Goal: Task Accomplishment & Management: Complete application form

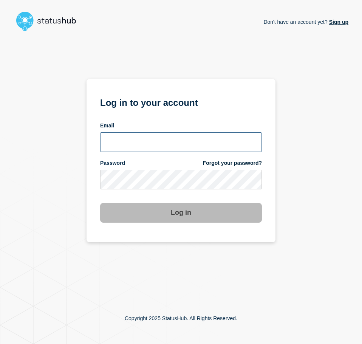
click at [184, 149] on input "email input" at bounding box center [181, 142] width 162 height 20
type input "[EMAIL_ADDRESS][PERSON_NAME][DOMAIN_NAME]"
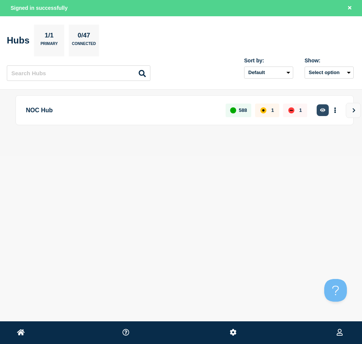
click at [323, 110] on icon "button" at bounding box center [323, 110] width 6 height 4
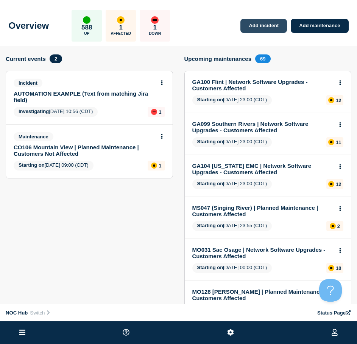
click at [274, 26] on link "Add incident" at bounding box center [263, 26] width 47 height 14
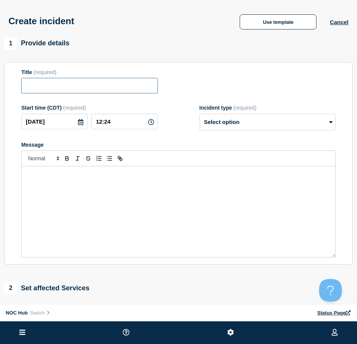
click at [96, 91] on input "Title" at bounding box center [89, 86] width 136 height 16
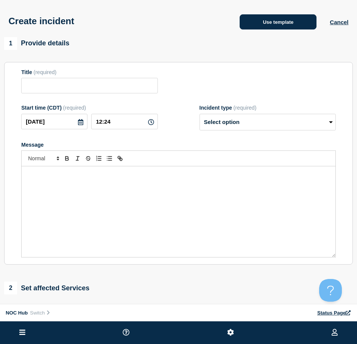
click at [267, 23] on button "Use template" at bounding box center [277, 21] width 77 height 15
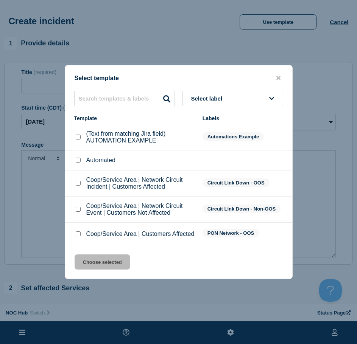
click at [76, 233] on input "Coop/Service Area | Customers Affected checkbox" at bounding box center [78, 233] width 5 height 5
checkbox input "true"
click at [94, 264] on button "Choose selected" at bounding box center [102, 262] width 56 height 15
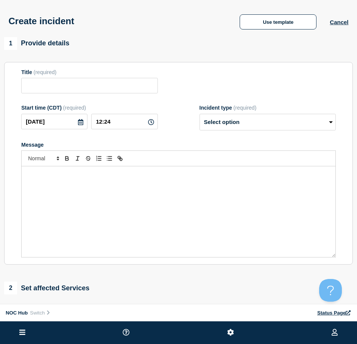
type input "Coop/Service Area | Customers Affected"
select select "investigating"
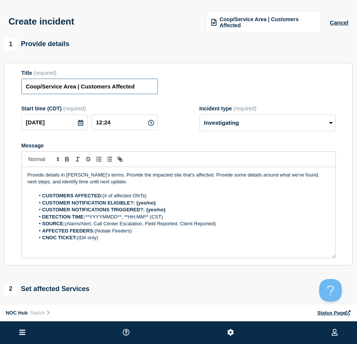
drag, startPoint x: 76, startPoint y: 88, endPoint x: 20, endPoint y: 90, distance: 56.4
click at [20, 90] on section "Title (required) Coop/Service Area | Customers Affected Start time (CDT) (requi…" at bounding box center [178, 164] width 348 height 203
type input "GA107 Rocky Branch | Customers Affected"
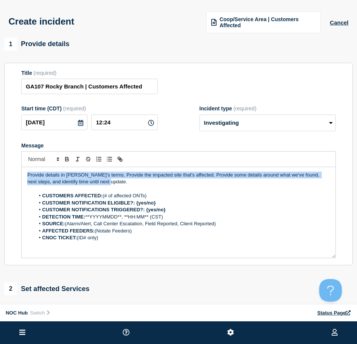
drag, startPoint x: 112, startPoint y: 185, endPoint x: -84, endPoint y: 159, distance: 196.8
click at [0, 159] on html "Home Hub Operations Overview Incident Maintenance Platform Alert Subscribers Te…" at bounding box center [178, 172] width 357 height 344
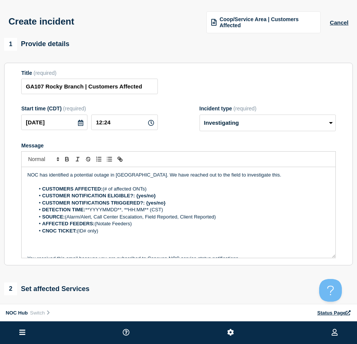
drag, startPoint x: 147, startPoint y: 192, endPoint x: 104, endPoint y: 187, distance: 43.3
click at [104, 187] on li "CUSTOMERS AFFECTED: (# of affected ONTs)" at bounding box center [182, 189] width 295 height 7
drag, startPoint x: 164, startPoint y: 194, endPoint x: 137, endPoint y: 196, distance: 27.6
click at [137, 196] on li "CUSTOMER NOTIFICATION ELIGIBLE?: {yes/no}" at bounding box center [182, 195] width 295 height 7
drag, startPoint x: 167, startPoint y: 202, endPoint x: 146, endPoint y: 204, distance: 20.9
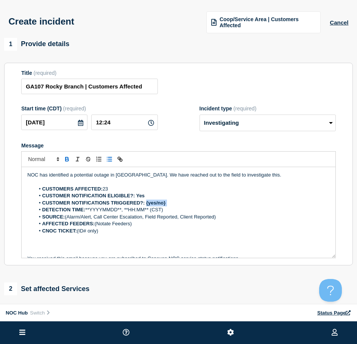
click at [146, 204] on li "CUSTOMER NOTIFICATIONS TRIGGERED?: {yes/no}" at bounding box center [182, 203] width 295 height 7
drag, startPoint x: 57, startPoint y: 129, endPoint x: -39, endPoint y: 121, distance: 96.4
click at [0, 121] on html "Home Hub Operations Overview Incident Maintenance Platform Alert Subscribers Te…" at bounding box center [178, 172] width 357 height 344
click at [87, 210] on li "DETECTION TIME: **YYYYMMDD**, **HH:MM** (CST)" at bounding box center [182, 209] width 295 height 7
click at [87, 209] on li "DETECTION TIME: **YYYYMMDD**, **HH:MM** (CST)" at bounding box center [182, 209] width 295 height 7
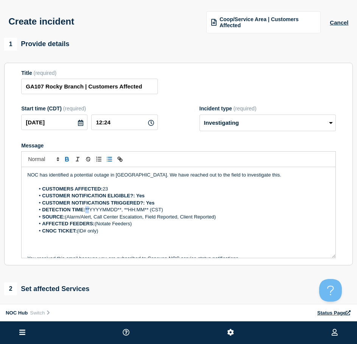
drag, startPoint x: 87, startPoint y: 209, endPoint x: 92, endPoint y: 210, distance: 5.0
click at [92, 210] on li "DETECTION TIME: **YYYYMMDD**, **HH:MM** (CST)" at bounding box center [182, 209] width 295 height 7
drag, startPoint x: 87, startPoint y: 209, endPoint x: 122, endPoint y: 210, distance: 35.2
click at [122, 210] on li "DETECTION TIME: **YYYYMMDD**, **HH:MM** (CST)" at bounding box center [182, 209] width 295 height 7
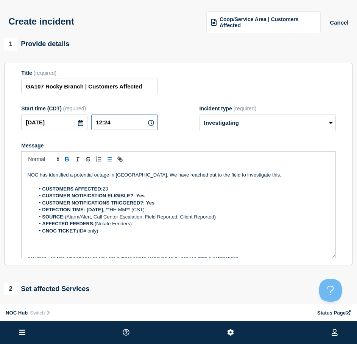
drag, startPoint x: 123, startPoint y: 131, endPoint x: 50, endPoint y: 129, distance: 72.6
click at [50, 129] on div "[DATE] 12:24" at bounding box center [89, 123] width 136 height 16
drag, startPoint x: 115, startPoint y: 210, endPoint x: 138, endPoint y: 209, distance: 23.5
click at [138, 209] on li "DETECTION TIME: [DATE] , **HH:MM** (CST)" at bounding box center [182, 209] width 295 height 7
drag, startPoint x: 219, startPoint y: 217, endPoint x: 65, endPoint y: 216, distance: 153.5
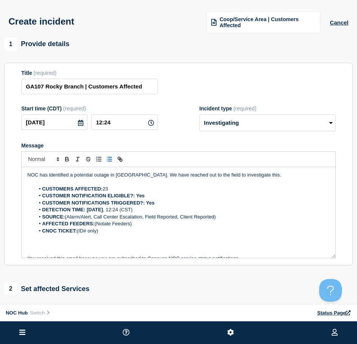
click at [65, 216] on li "SOURCE: (Alarm/Alert, Call Center Escalation, Field Reported, Client Reported)" at bounding box center [182, 217] width 295 height 7
drag, startPoint x: 139, startPoint y: 224, endPoint x: 96, endPoint y: 227, distance: 42.8
click at [96, 227] on li "AFFECTED FEEDERS: (Notate Feeders)" at bounding box center [182, 223] width 295 height 7
drag, startPoint x: 110, startPoint y: 229, endPoint x: 78, endPoint y: 233, distance: 32.4
click at [78, 233] on li "CNOC TICKET: (ID# only)" at bounding box center [182, 231] width 295 height 7
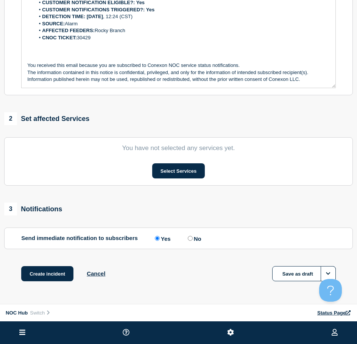
scroll to position [189, 0]
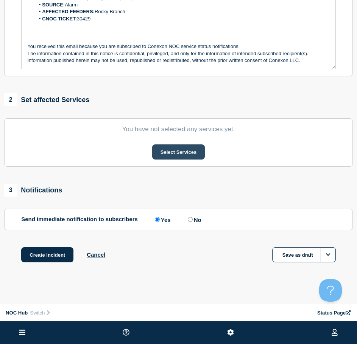
click at [188, 158] on button "Select Services" at bounding box center [178, 151] width 53 height 15
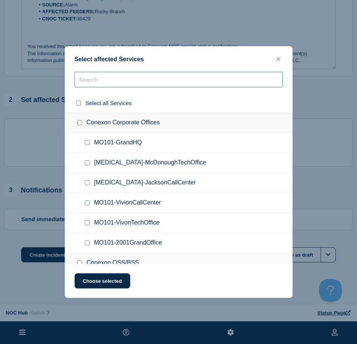
click at [106, 79] on input "text" at bounding box center [178, 80] width 208 height 16
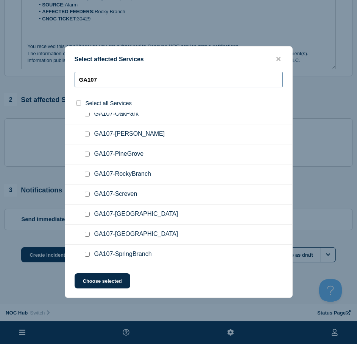
type input "GA107"
click at [87, 175] on input "GA107-RockyBranch checkbox" at bounding box center [87, 174] width 5 height 5
checkbox input "true"
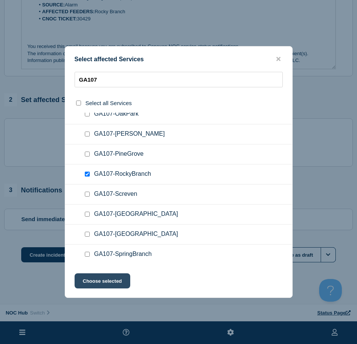
click at [100, 278] on button "Choose selected" at bounding box center [102, 280] width 56 height 15
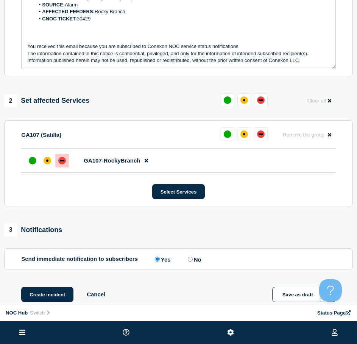
click at [57, 159] on div at bounding box center [62, 161] width 14 height 14
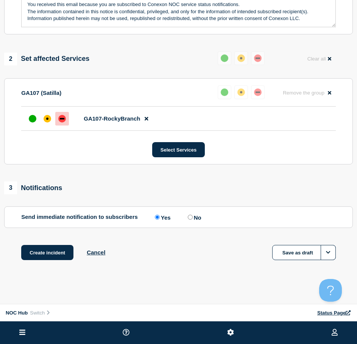
scroll to position [232, 0]
click at [51, 246] on button "Create incident" at bounding box center [47, 252] width 52 height 15
